Goal: Task Accomplishment & Management: Manage account settings

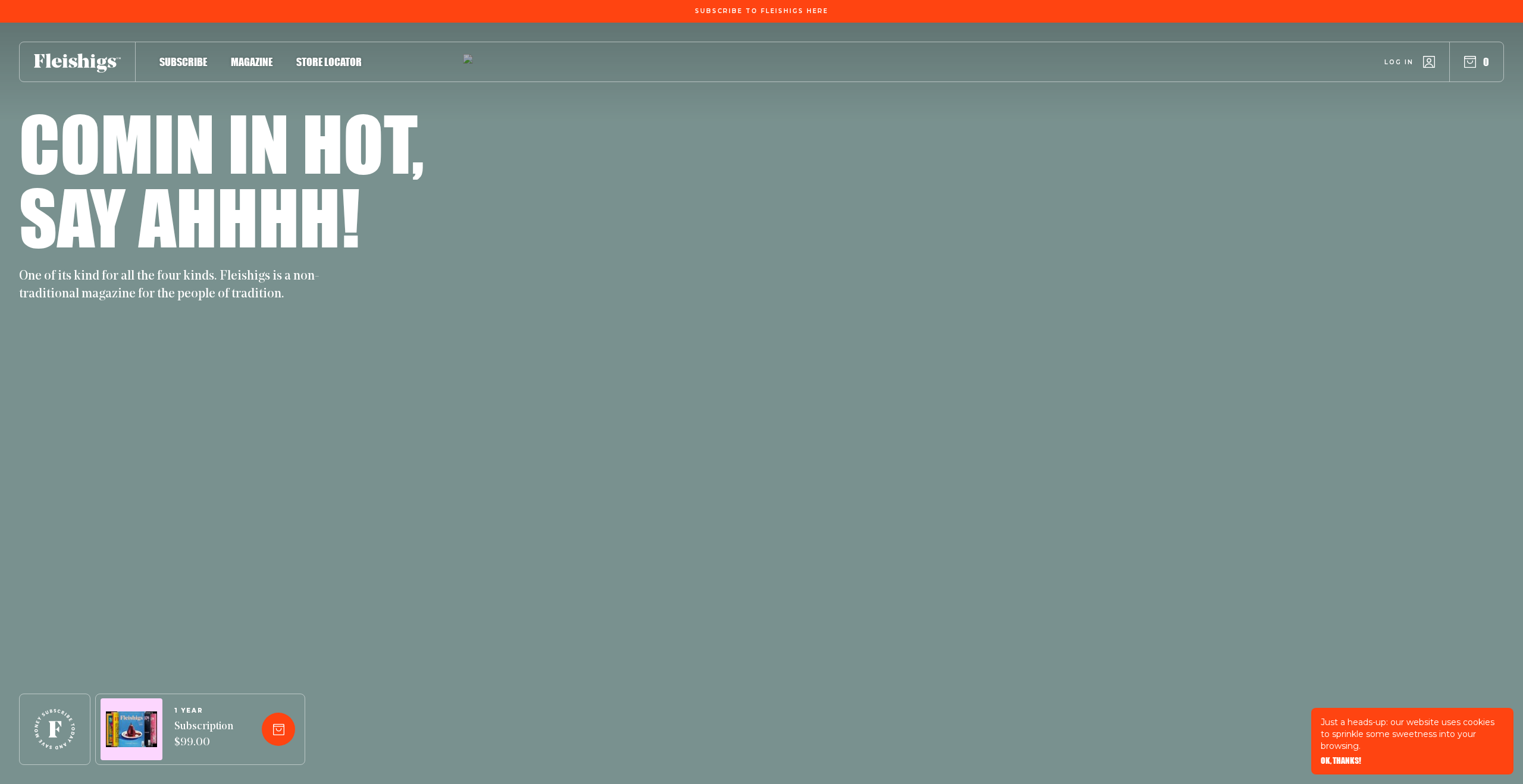
click at [1401, 58] on span "Log in" at bounding box center [1399, 53] width 30 height 9
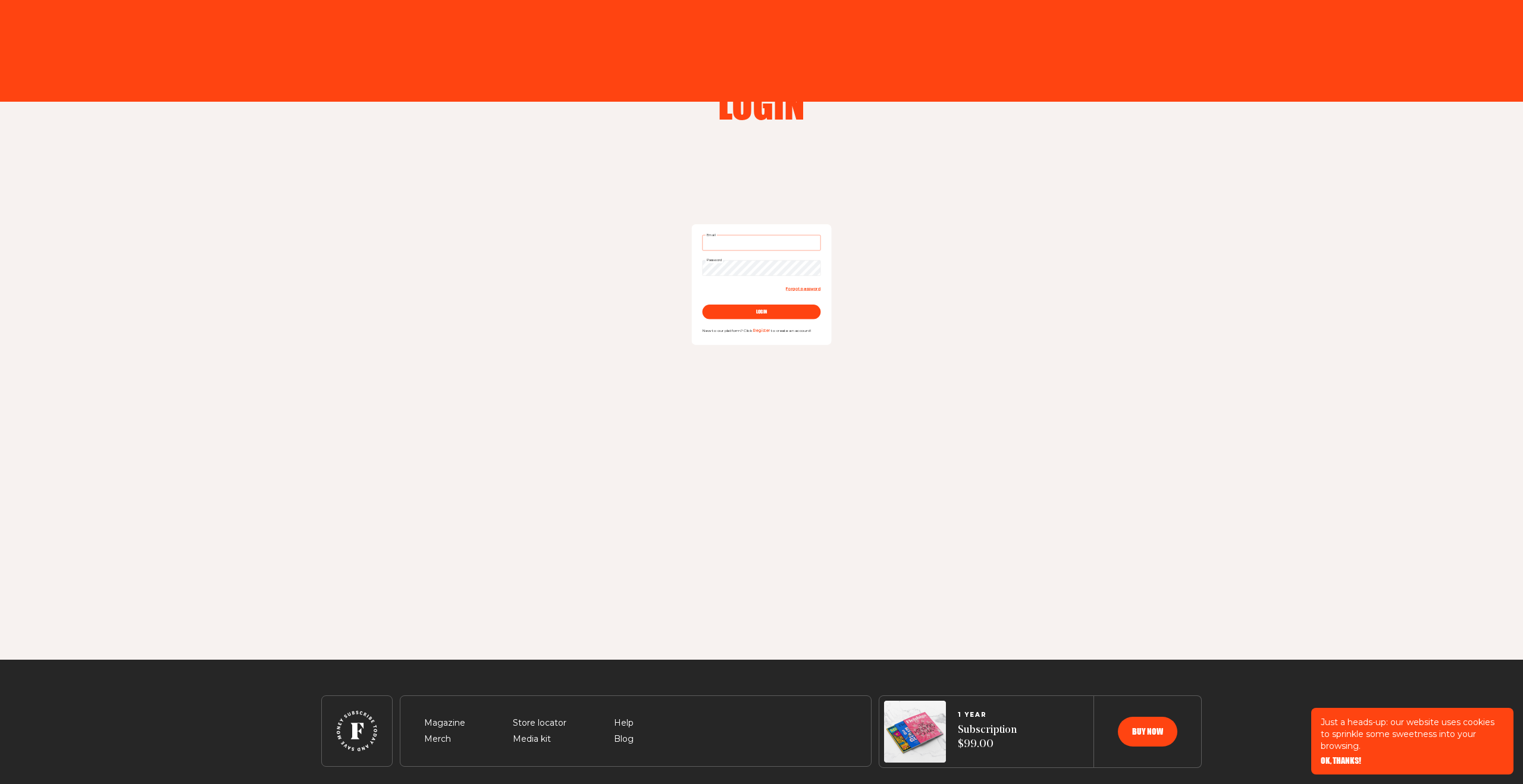
type input "cpernotto3117@gmail.com"
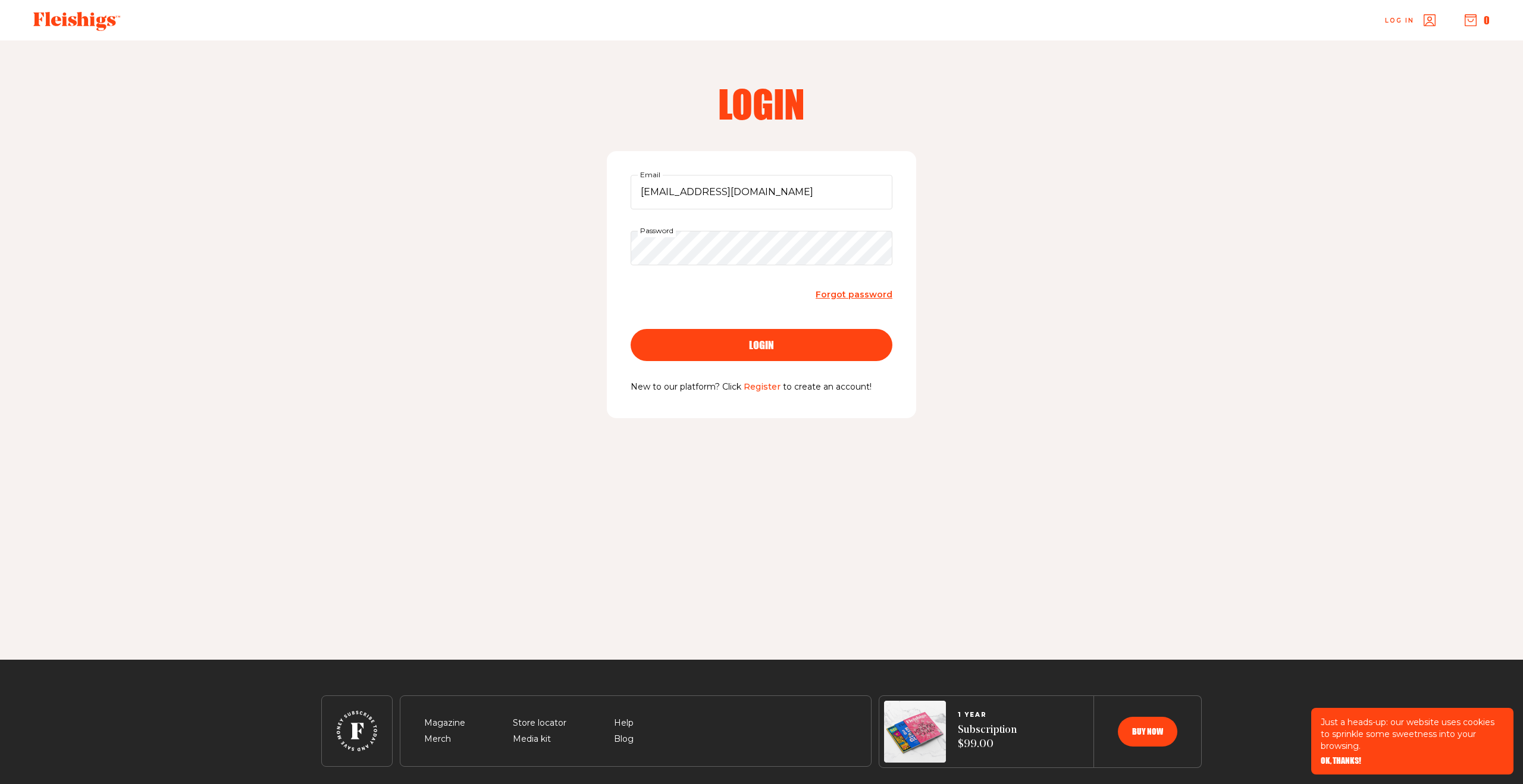
click at [754, 350] on button "login" at bounding box center [761, 345] width 262 height 32
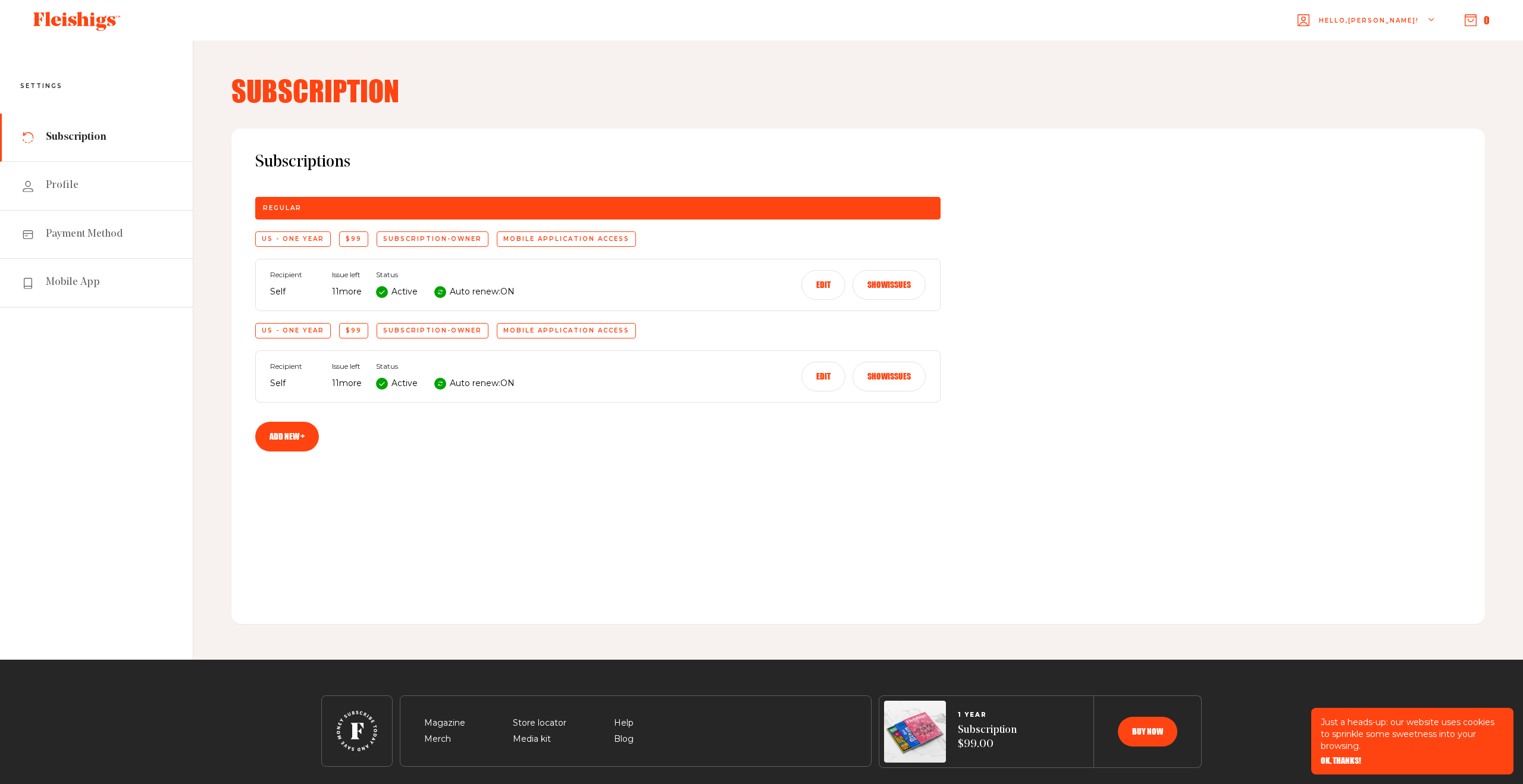
click at [813, 285] on button "Edit" at bounding box center [824, 285] width 44 height 30
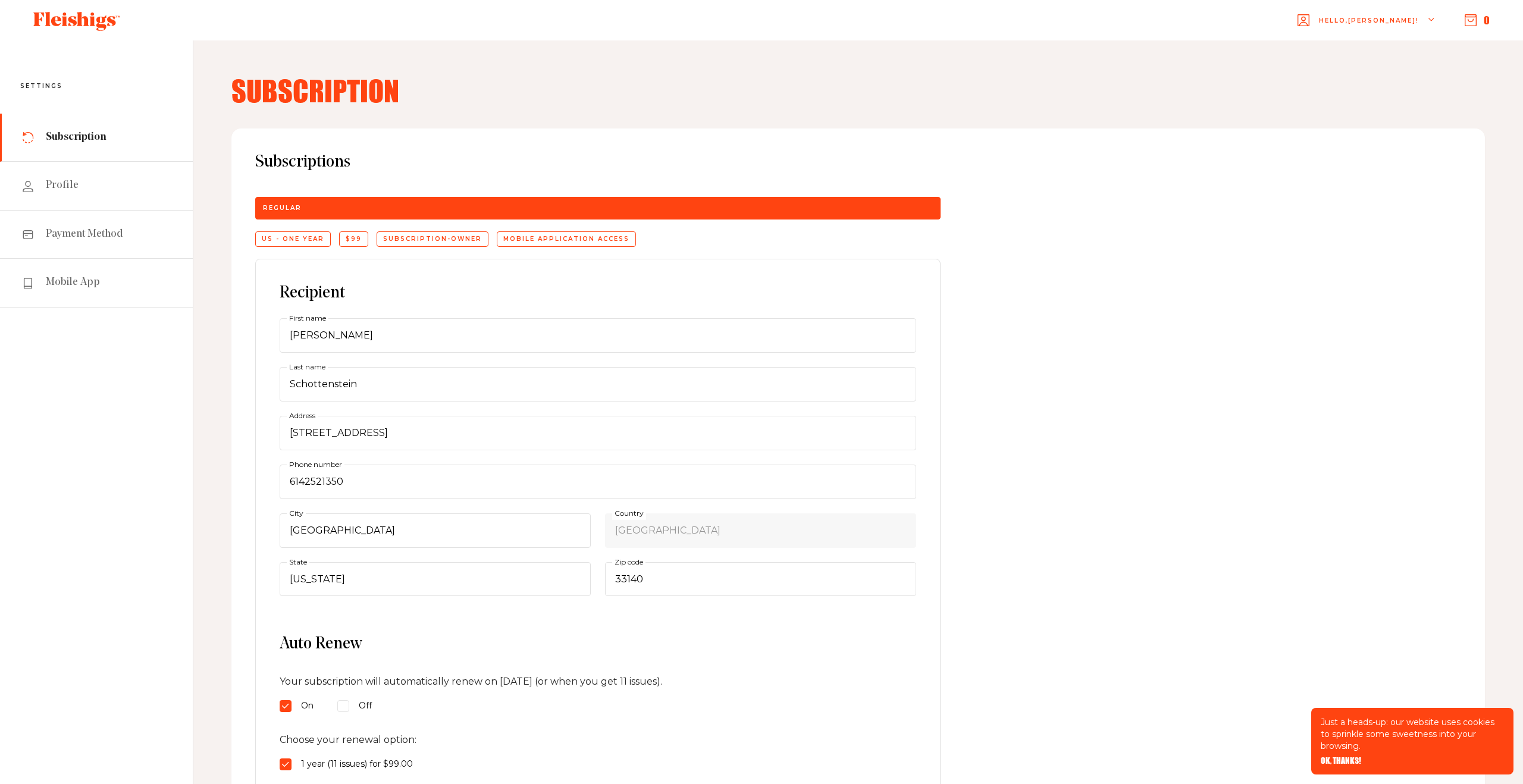
click at [991, 305] on div "Subscriptions Regular US - One Year $99 subscription-owner Mobile application a…" at bounding box center [858, 554] width 1206 height 803
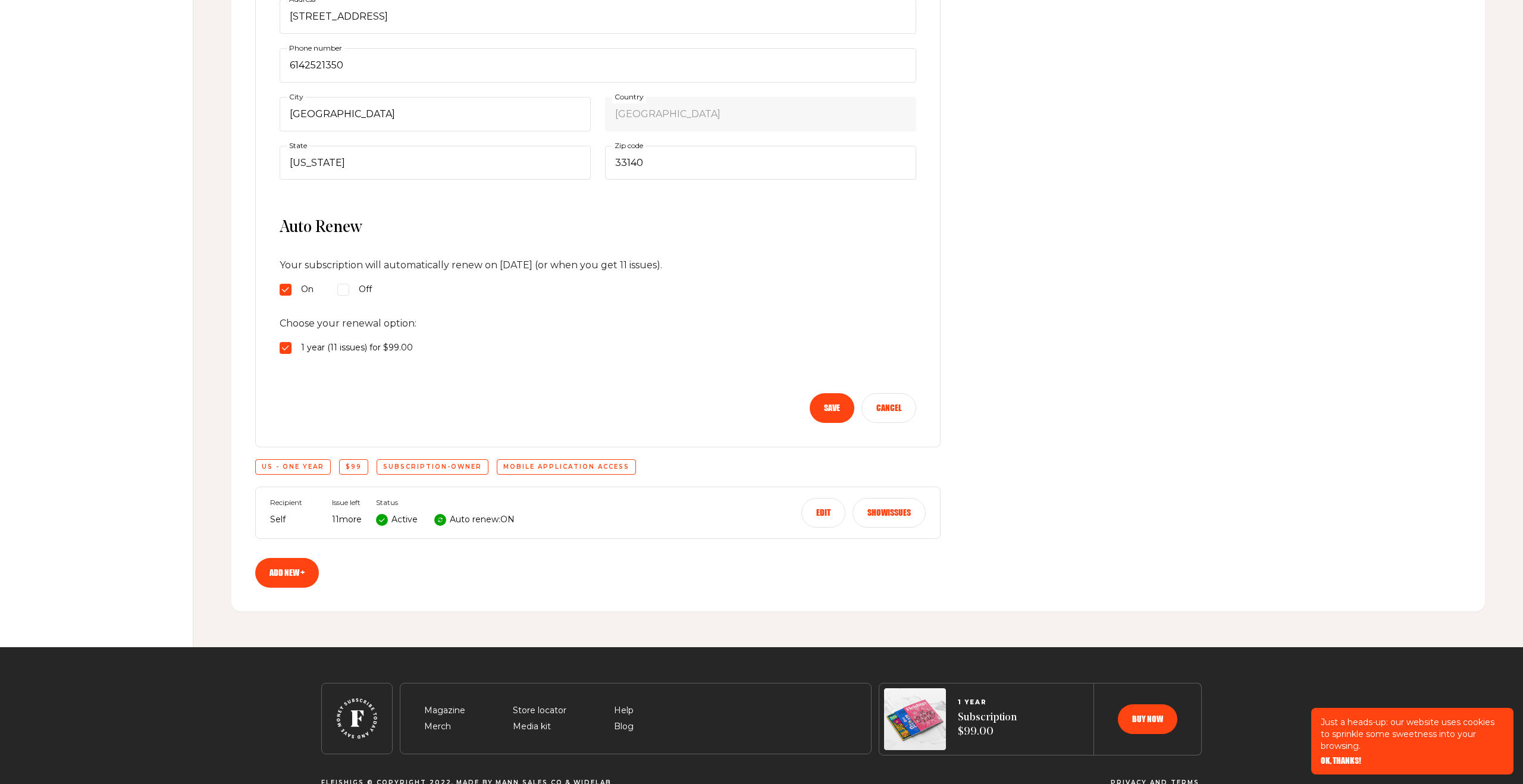
scroll to position [443, 0]
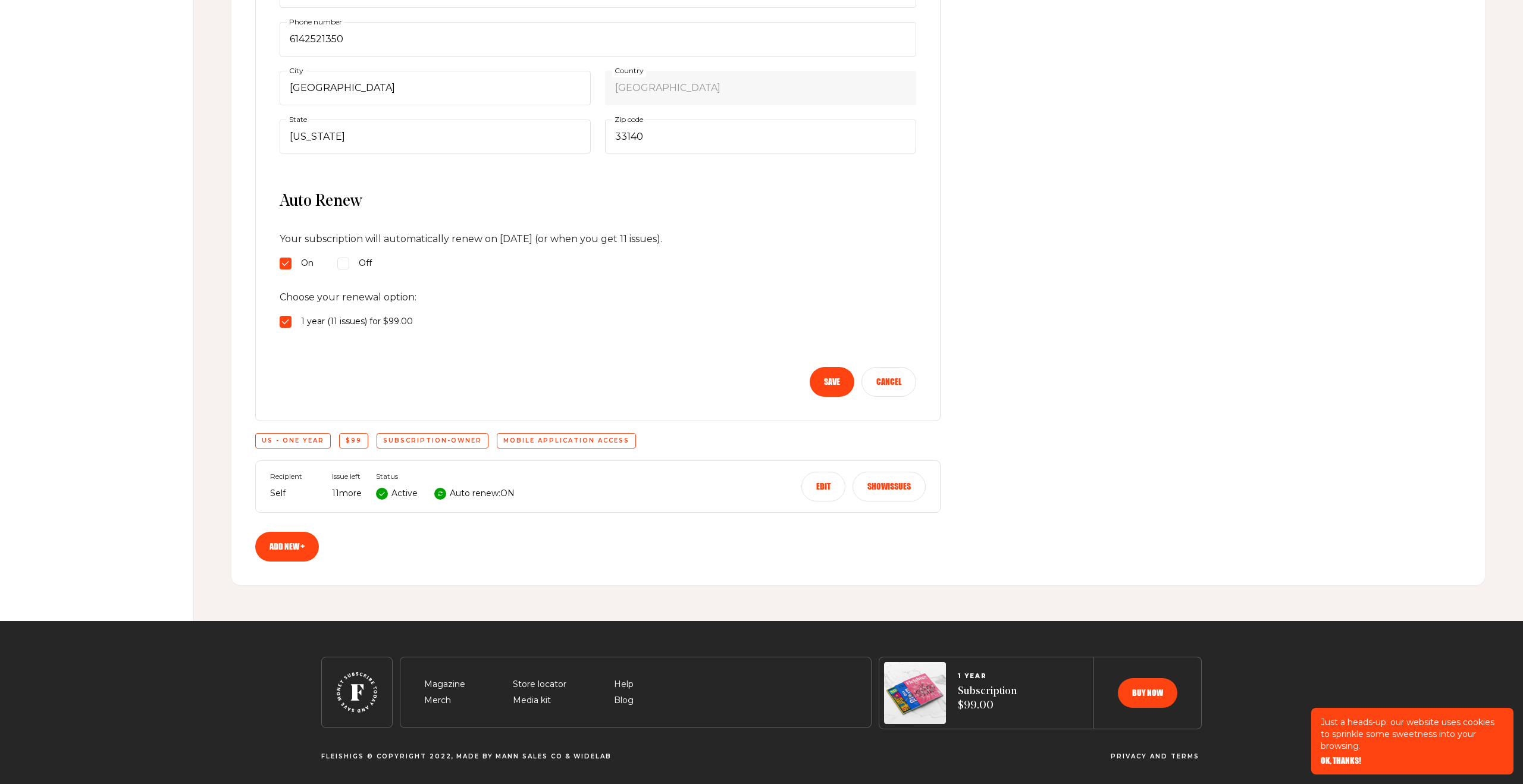
click at [901, 382] on button "Cancel" at bounding box center [889, 382] width 55 height 30
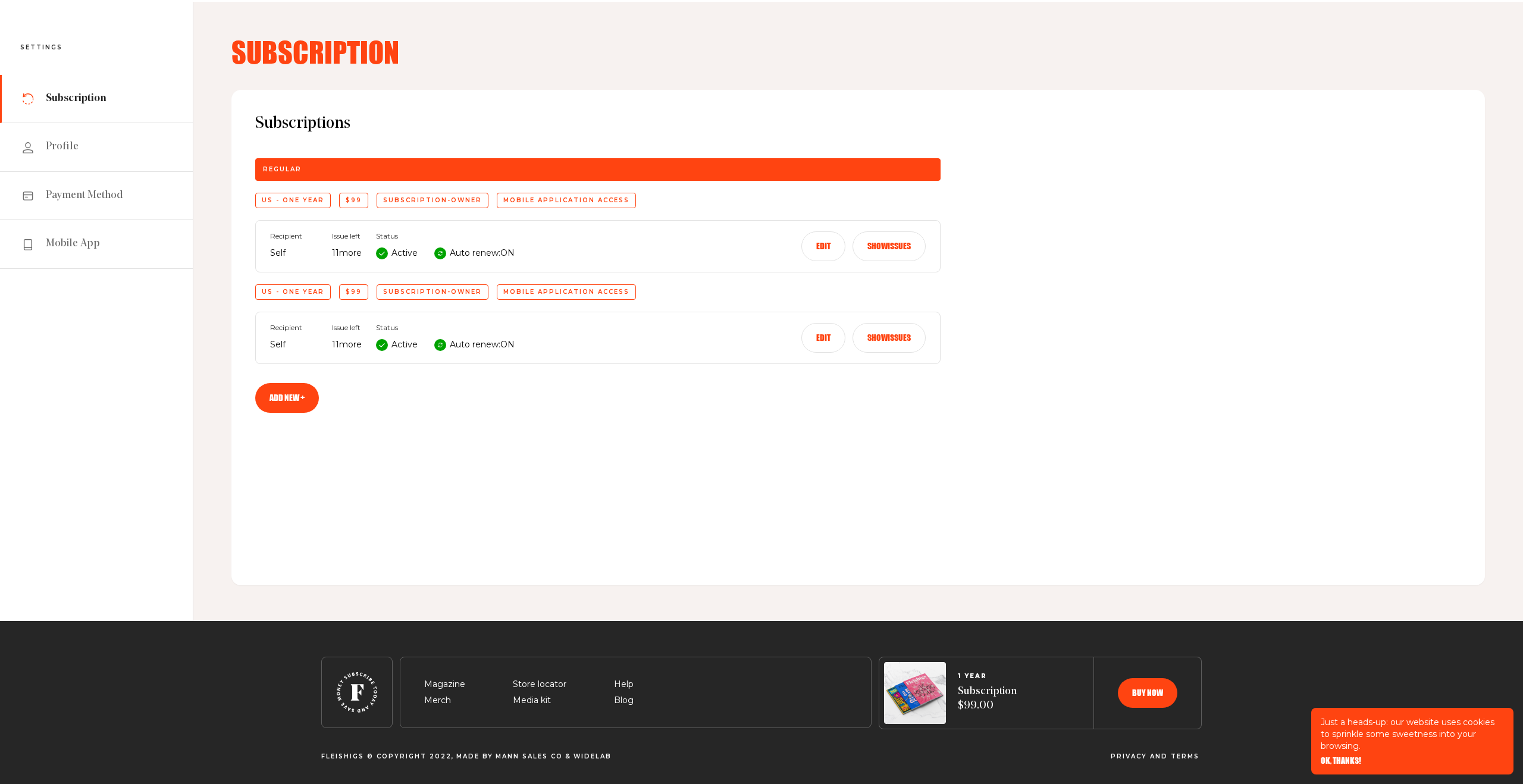
scroll to position [38, 0]
click at [832, 344] on button "Edit" at bounding box center [824, 338] width 44 height 30
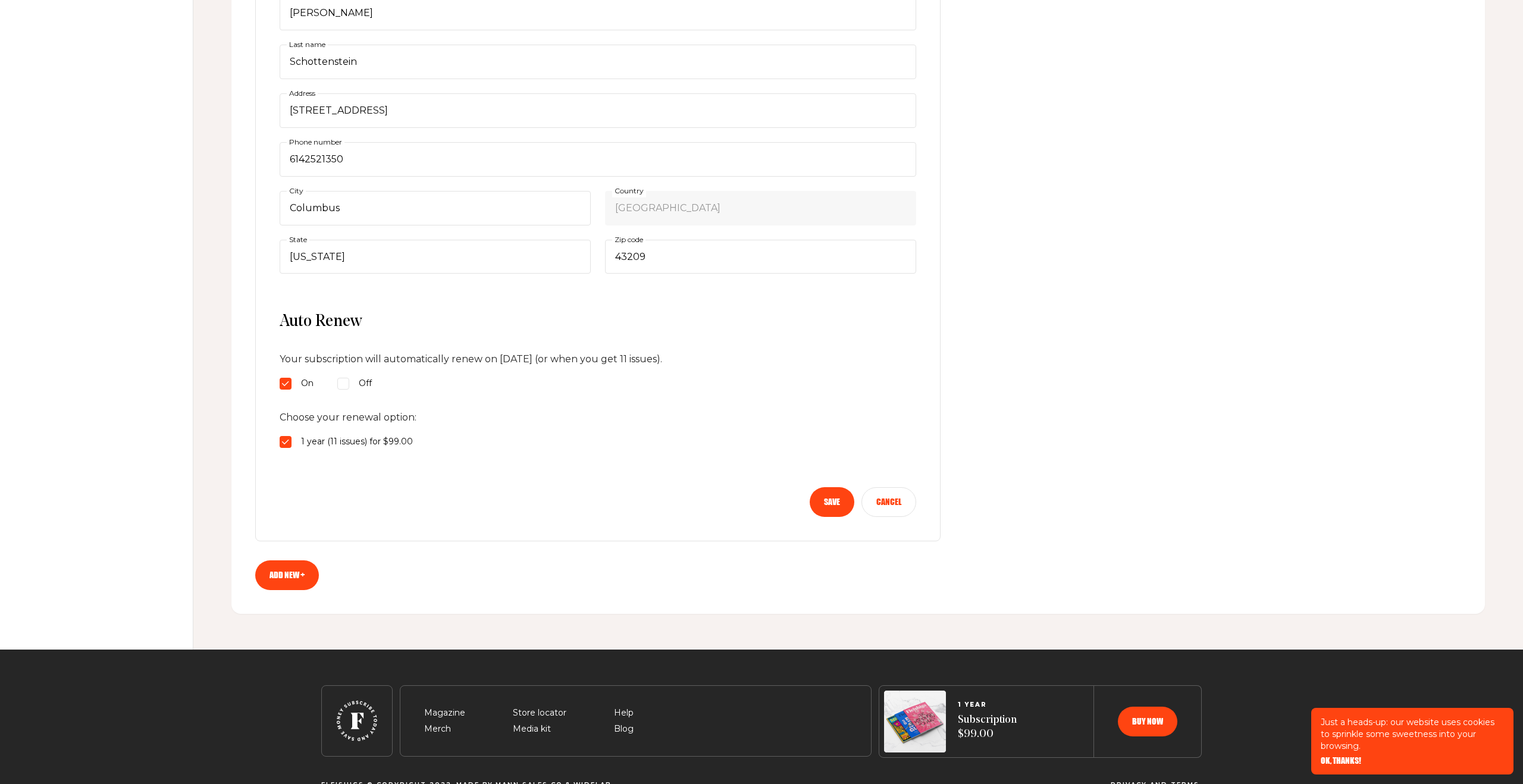
scroll to position [443, 0]
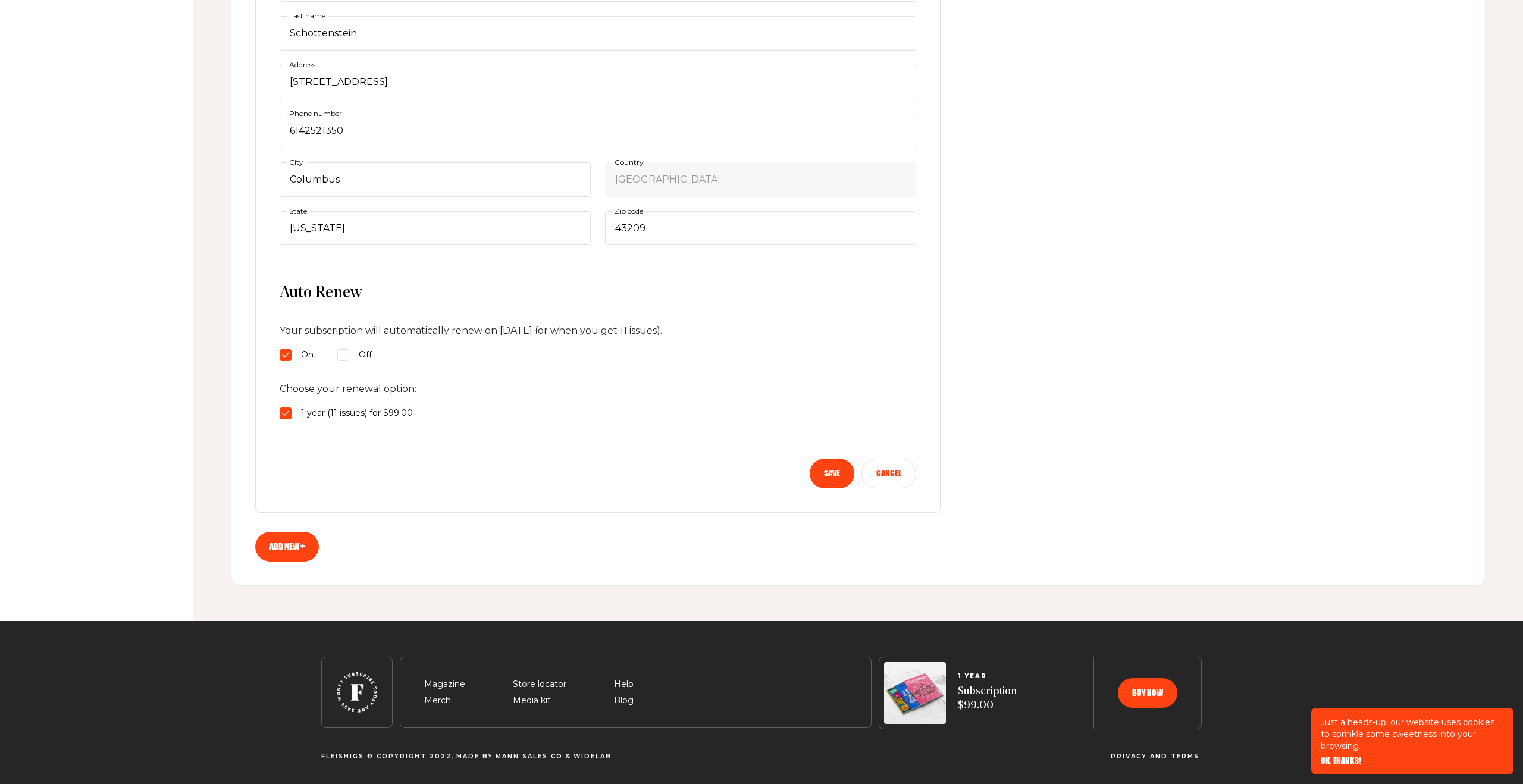
click at [342, 358] on input "Off" at bounding box center [343, 355] width 12 height 12
radio input "true"
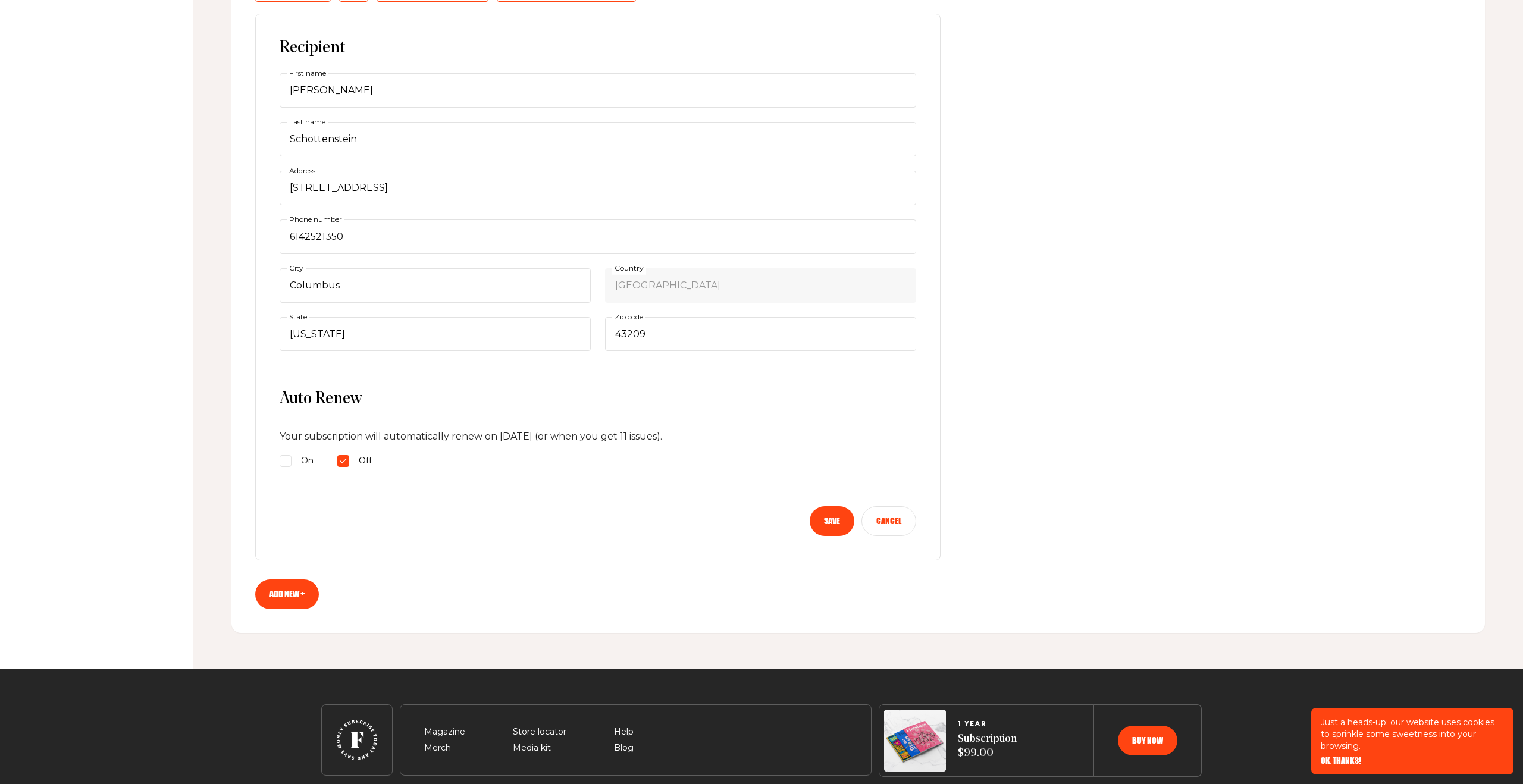
scroll to position [350, 0]
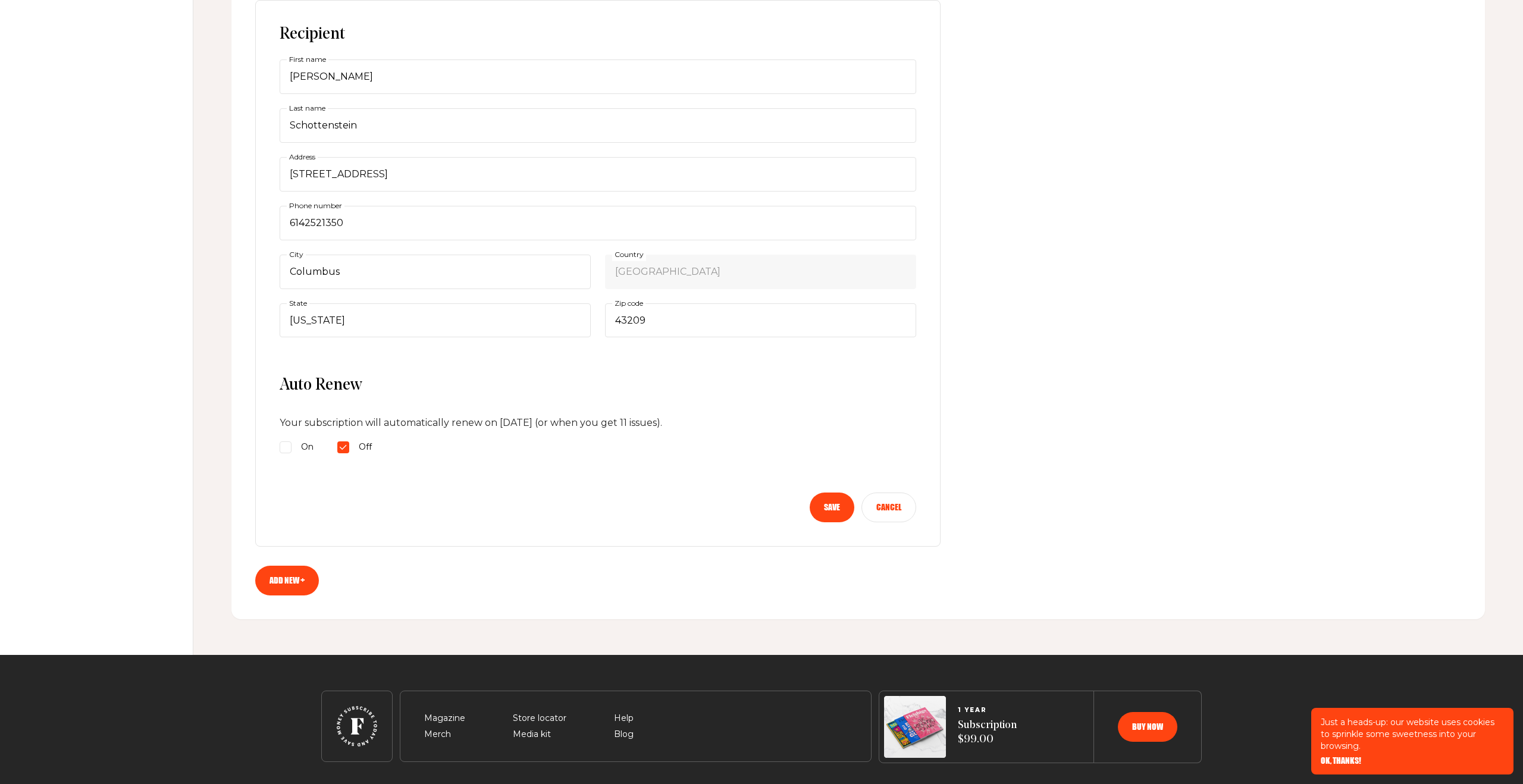
click at [830, 512] on button "Save" at bounding box center [832, 507] width 45 height 30
